Goal: Transaction & Acquisition: Purchase product/service

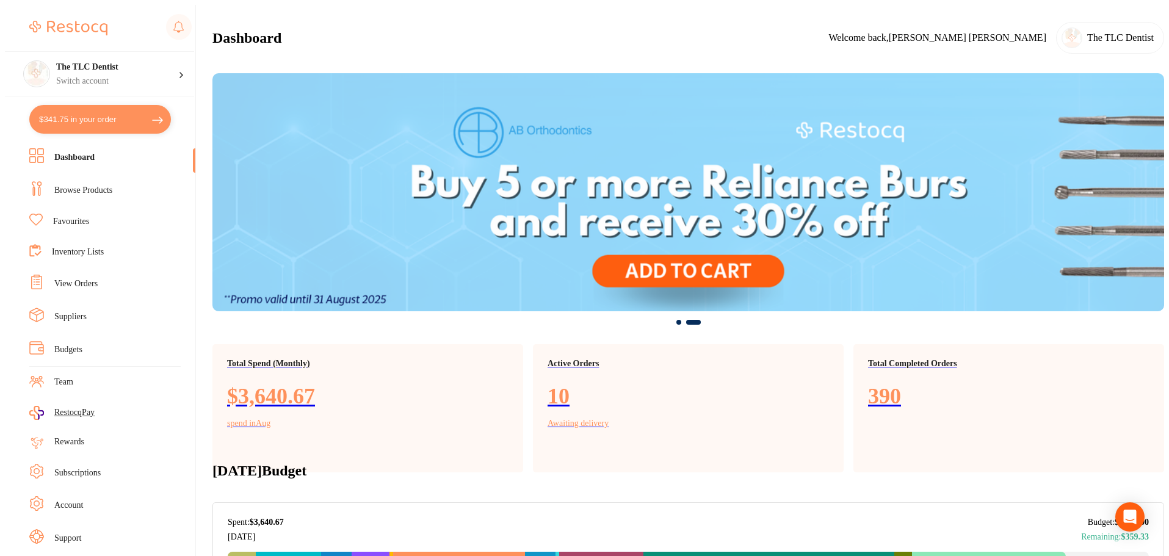
click at [82, 280] on link "View Orders" at bounding box center [75, 284] width 43 height 12
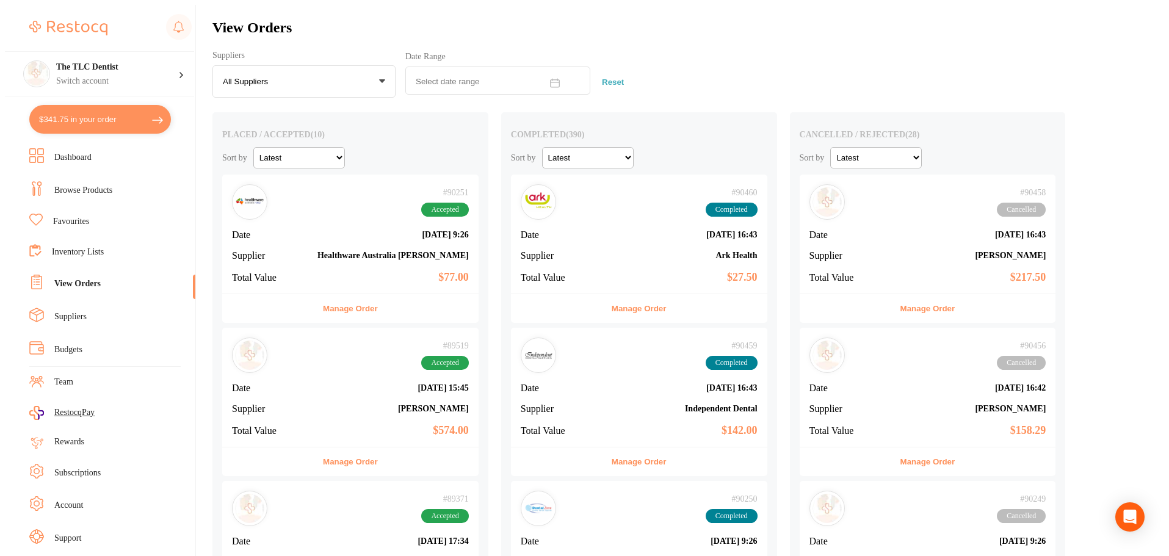
click at [97, 118] on button "$341.75 in your order" at bounding box center [100, 119] width 142 height 29
checkbox input "true"
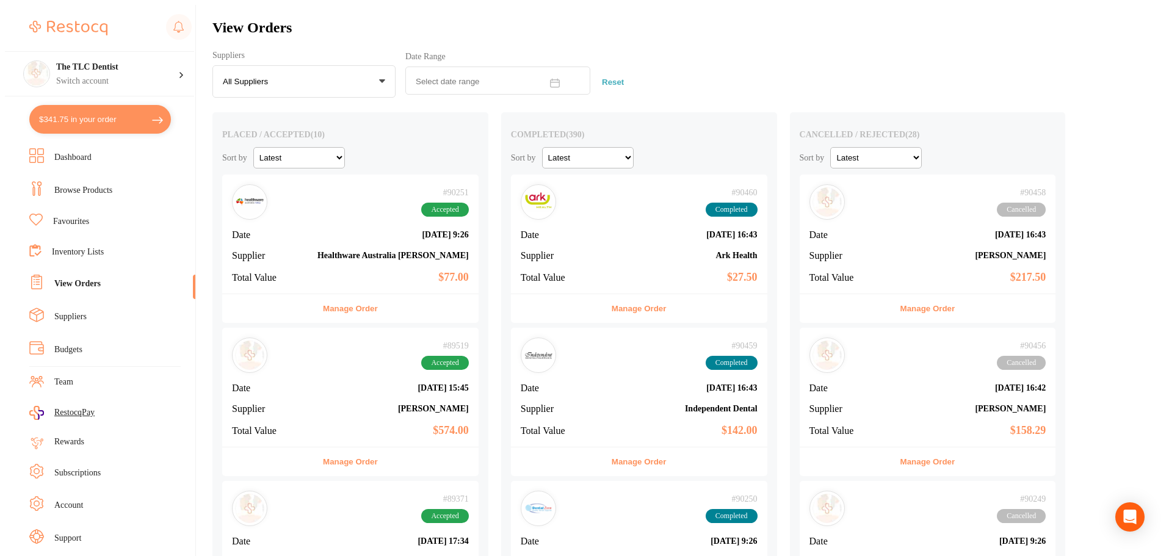
checkbox input "true"
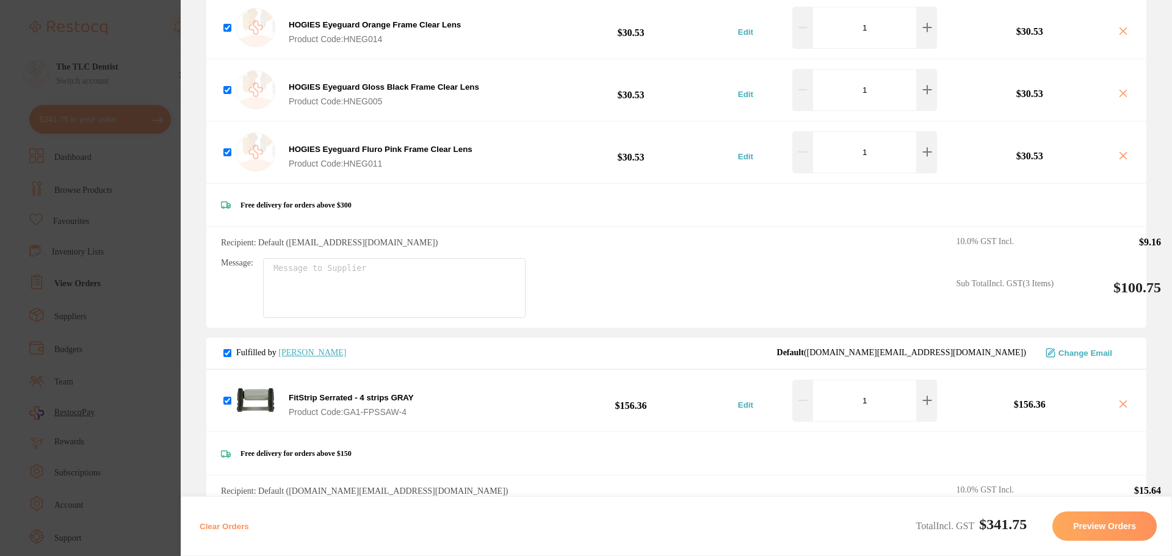
scroll to position [489, 0]
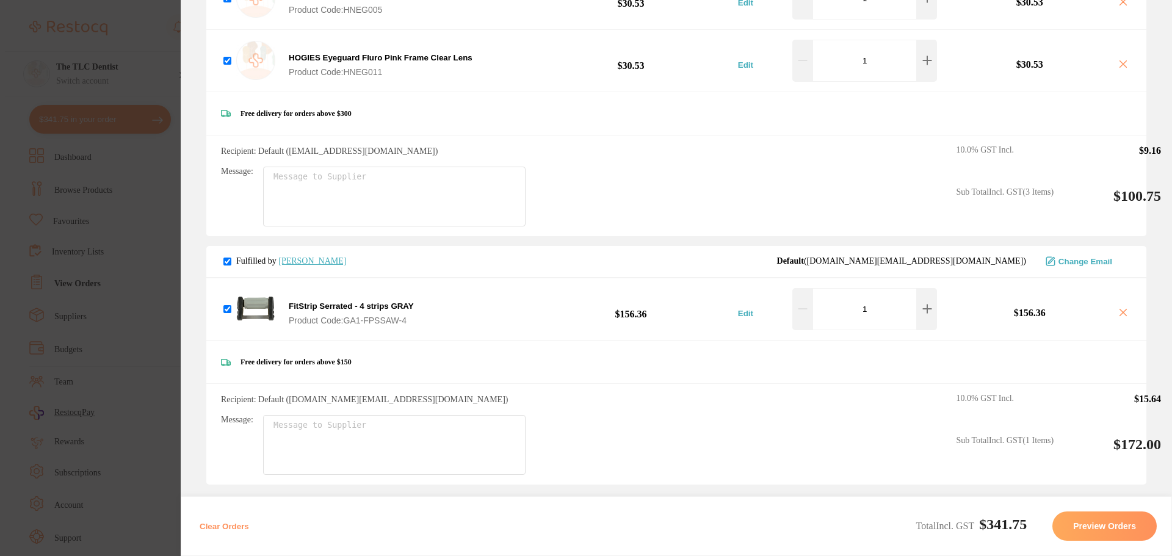
click at [226, 258] on input "checkbox" at bounding box center [228, 262] width 8 height 8
checkbox input "false"
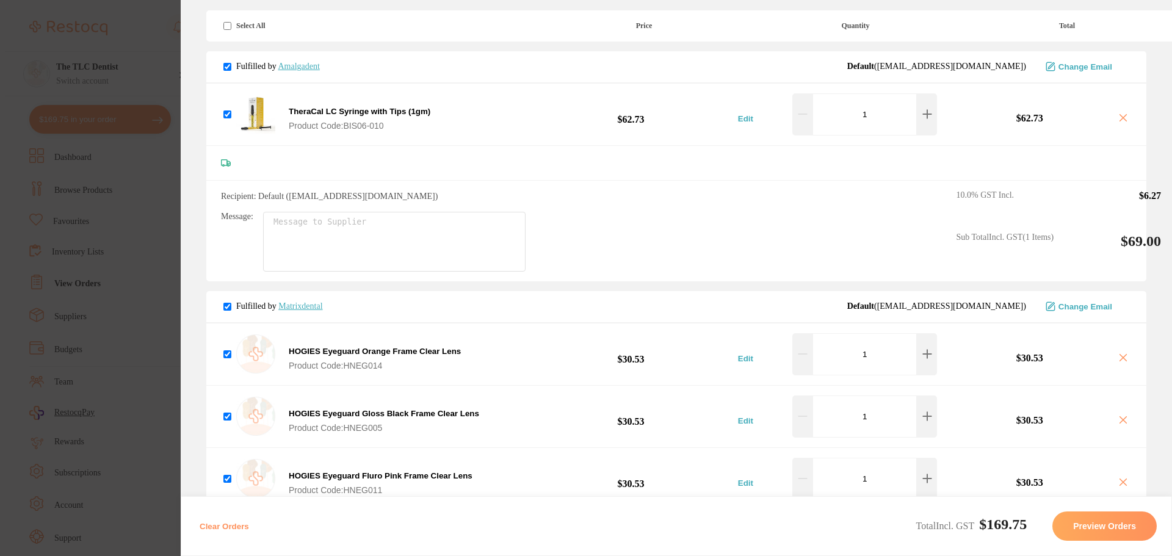
scroll to position [61, 0]
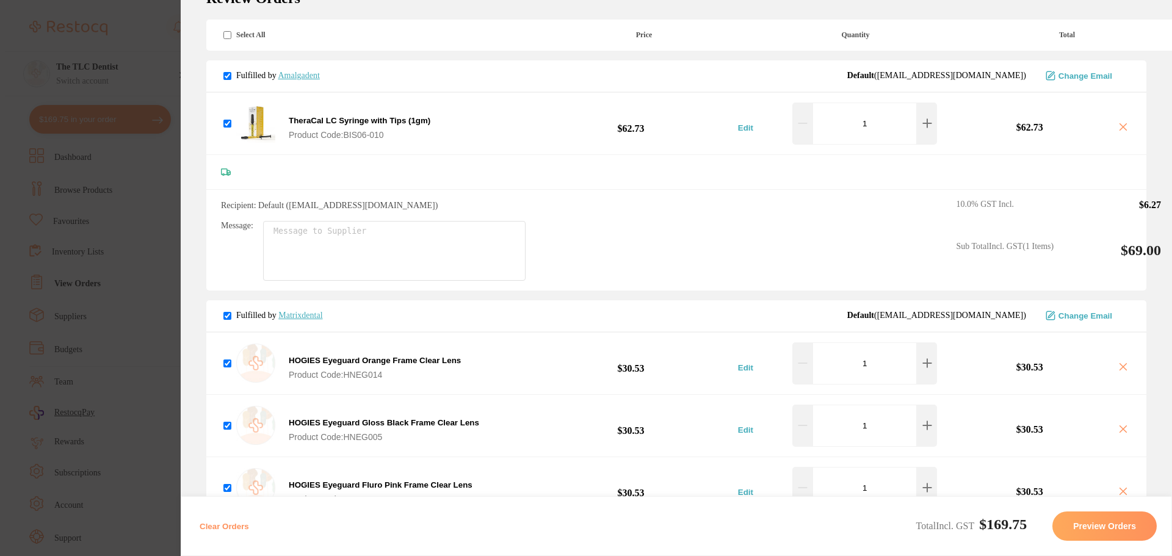
click at [1076, 520] on button "Preview Orders" at bounding box center [1105, 526] width 104 height 29
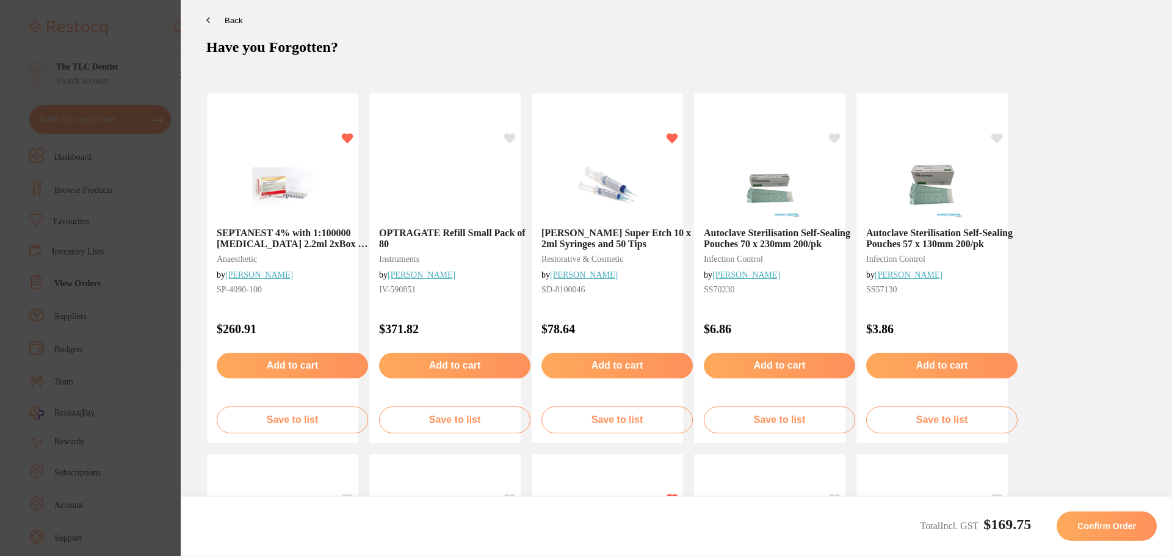
scroll to position [0, 0]
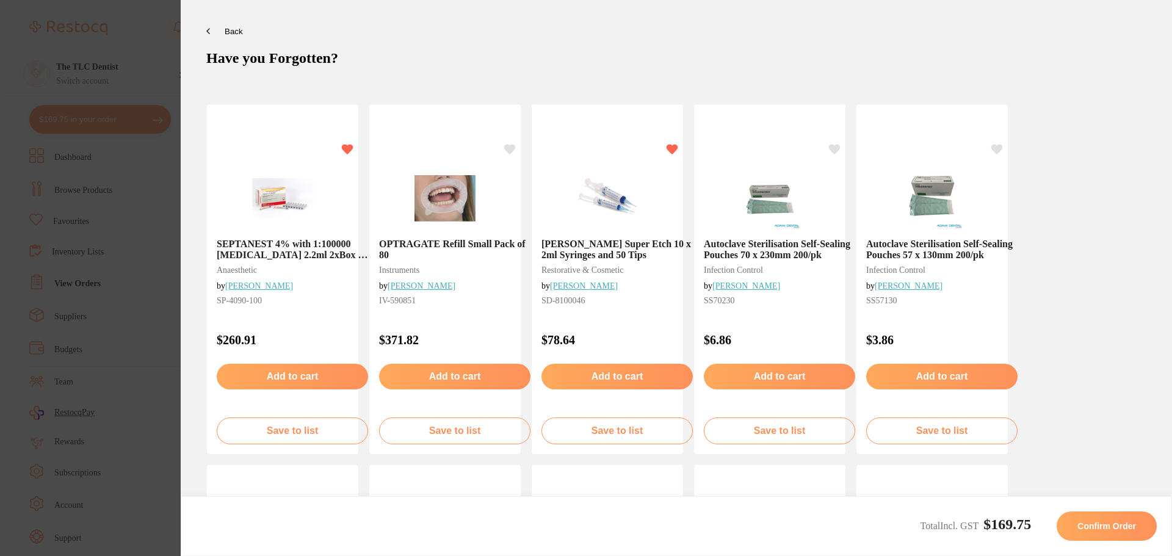
click at [1101, 522] on span "Confirm Order" at bounding box center [1107, 527] width 59 height 10
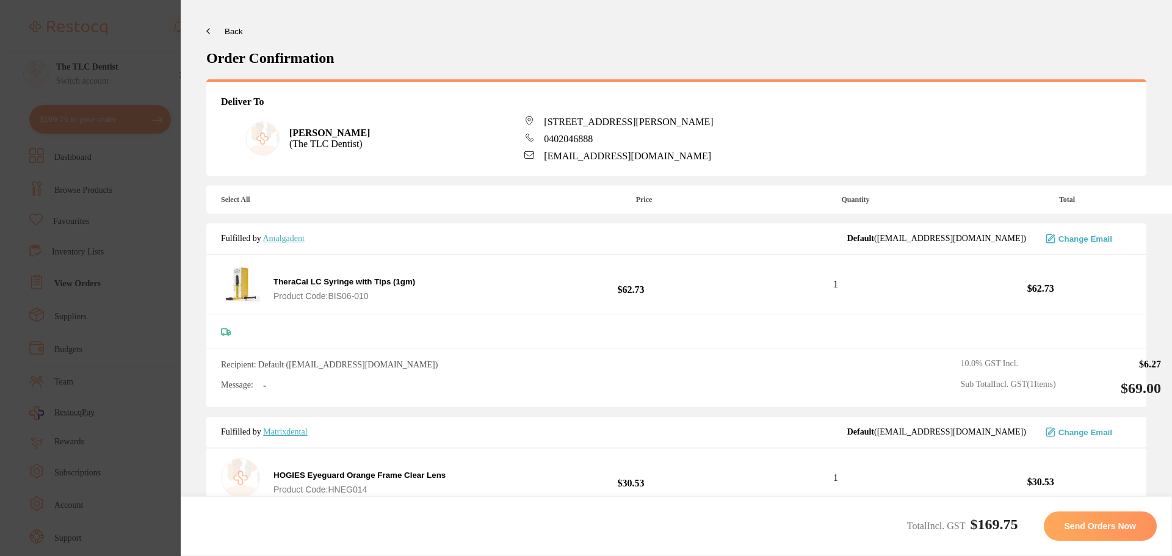
click at [1101, 524] on span "Send Orders Now" at bounding box center [1100, 527] width 71 height 10
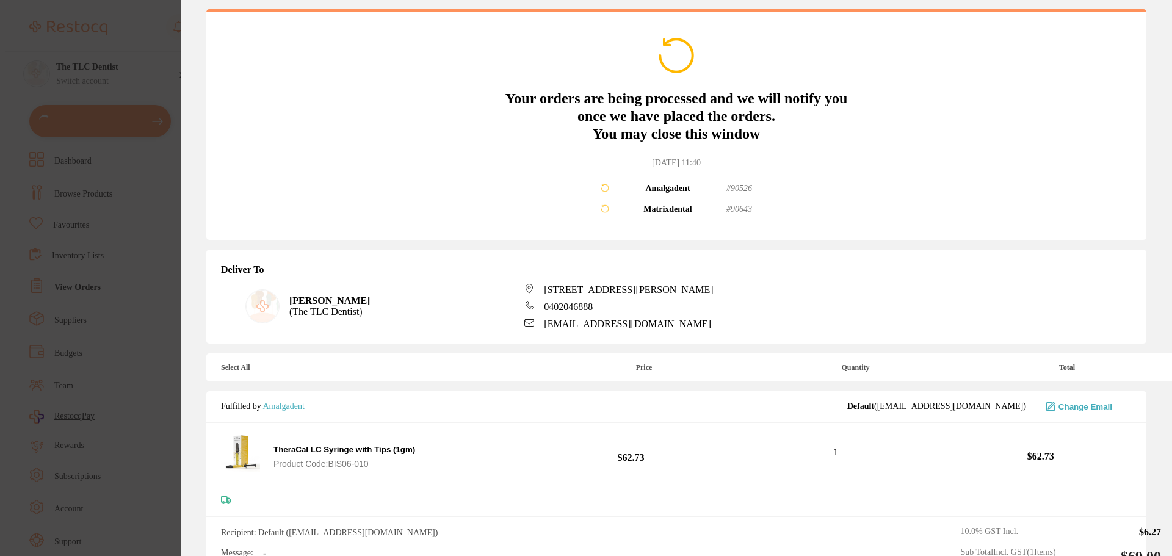
scroll to position [61, 0]
